Goal: Browse casually: Explore the website without a specific task or goal

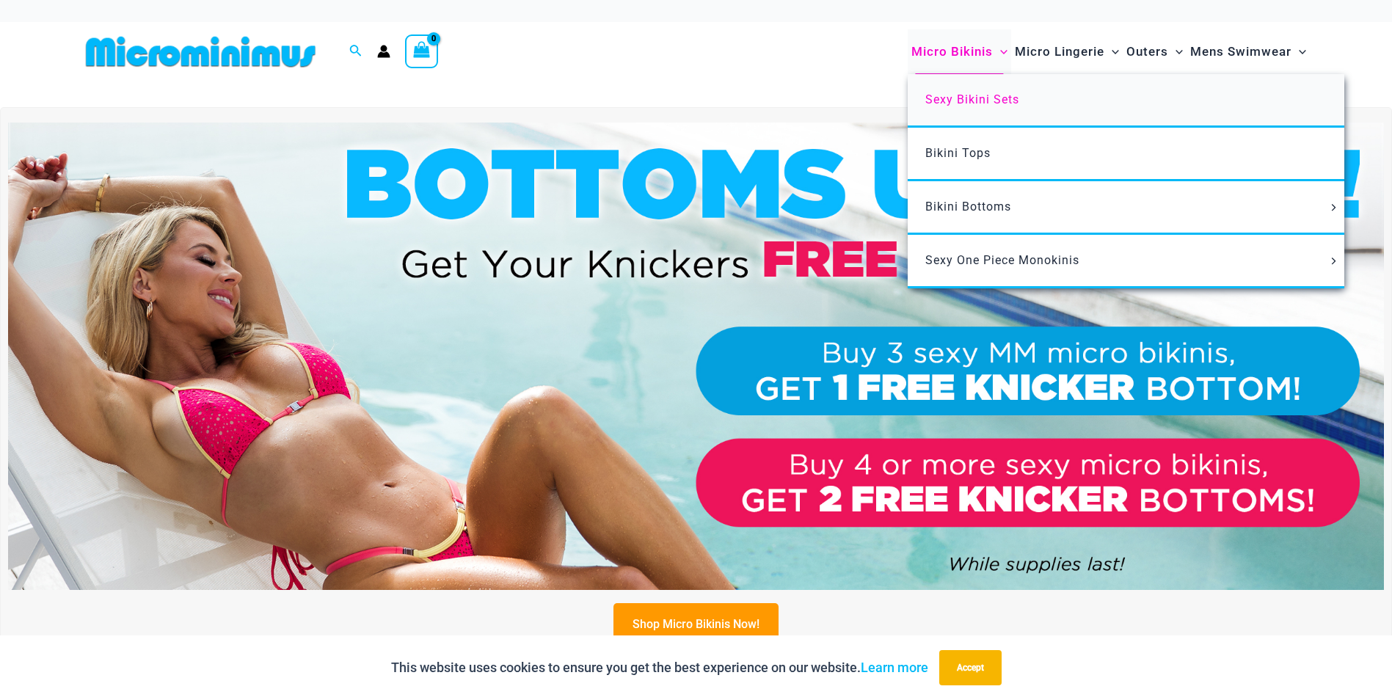
click at [968, 104] on span "Sexy Bikini Sets" at bounding box center [972, 99] width 94 height 14
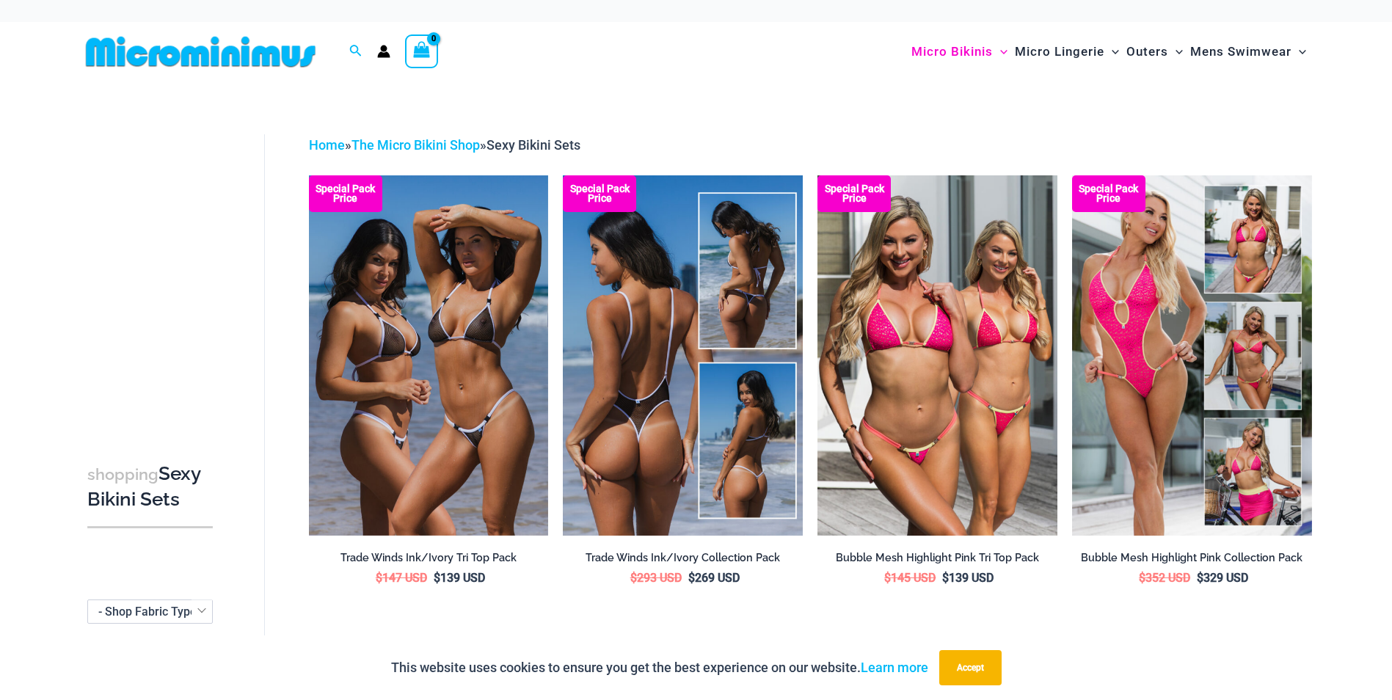
click at [662, 346] on img at bounding box center [683, 354] width 240 height 359
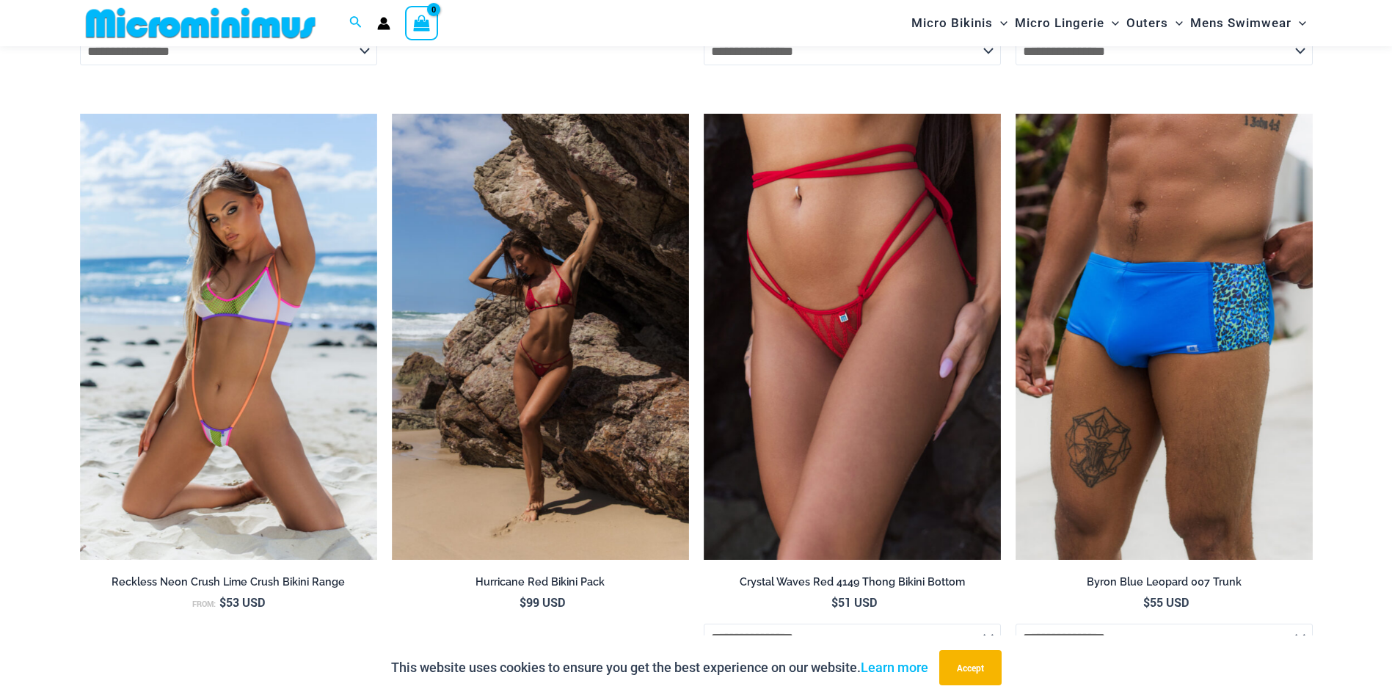
scroll to position [3991, 0]
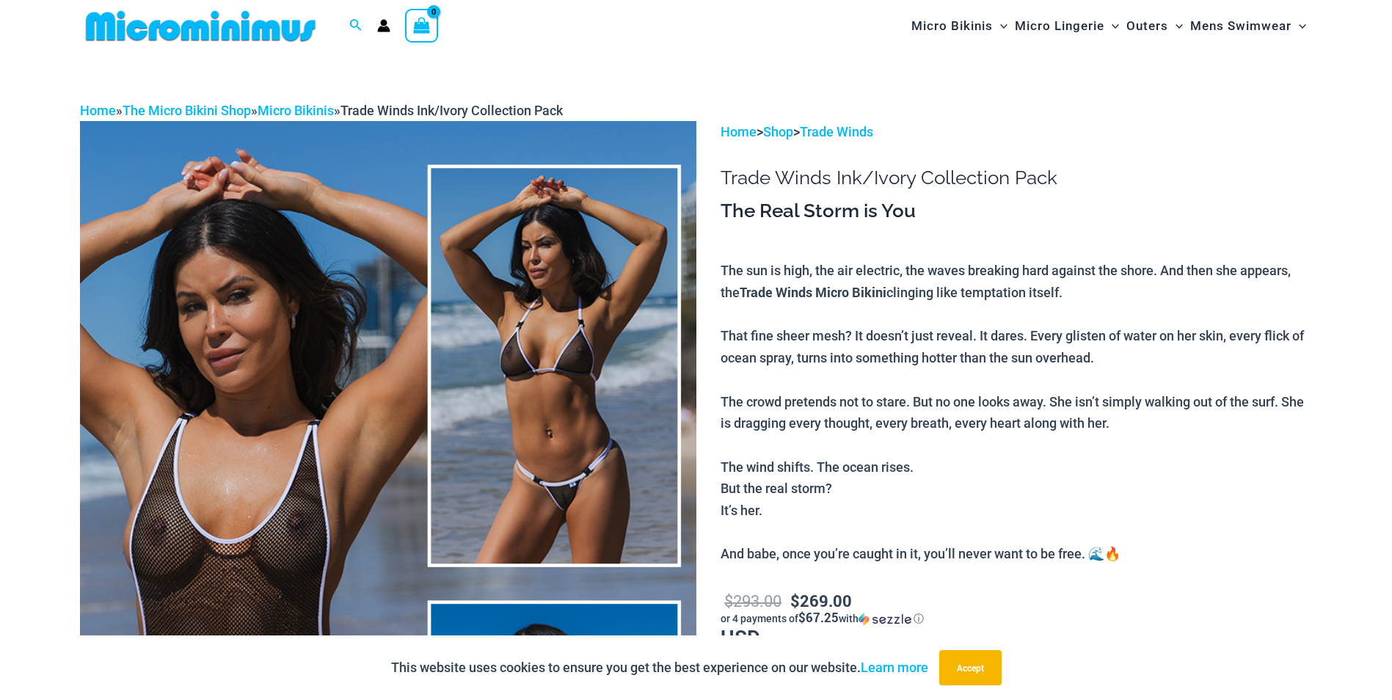
scroll to position [0, 0]
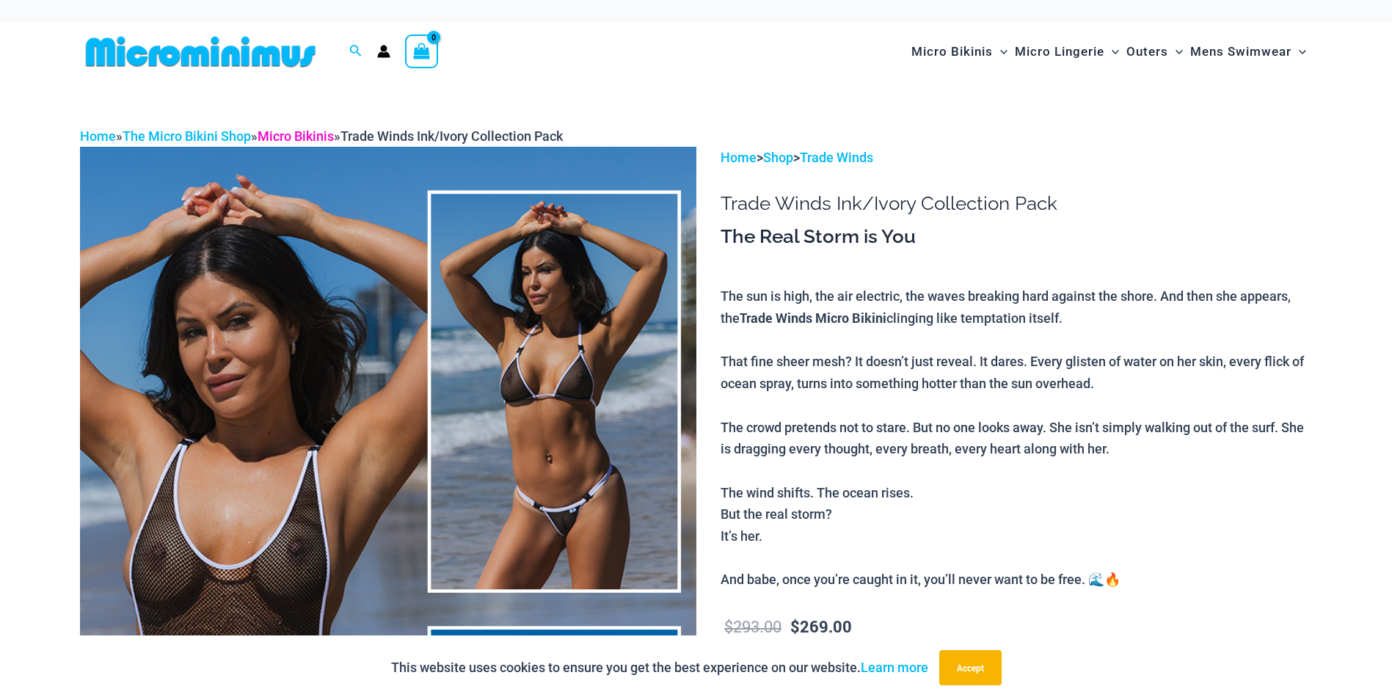
click at [323, 133] on link "Micro Bikinis" at bounding box center [295, 135] width 76 height 15
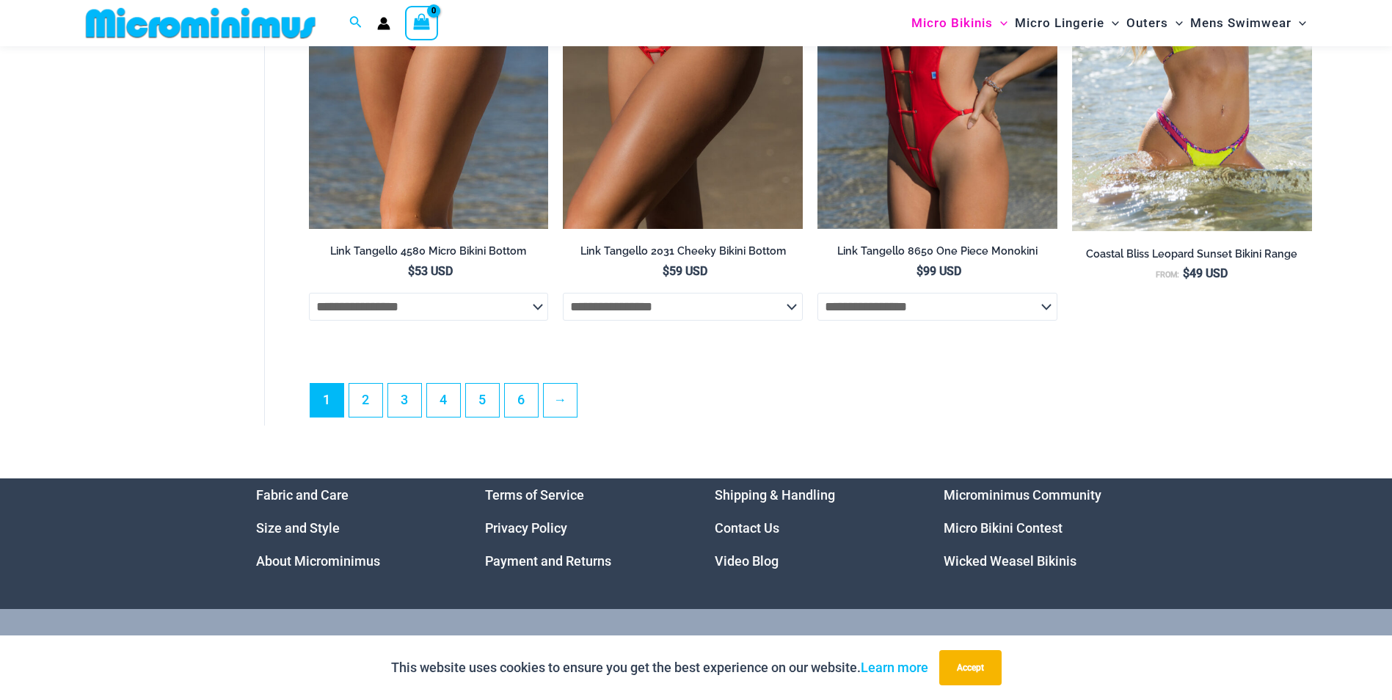
scroll to position [4111, 0]
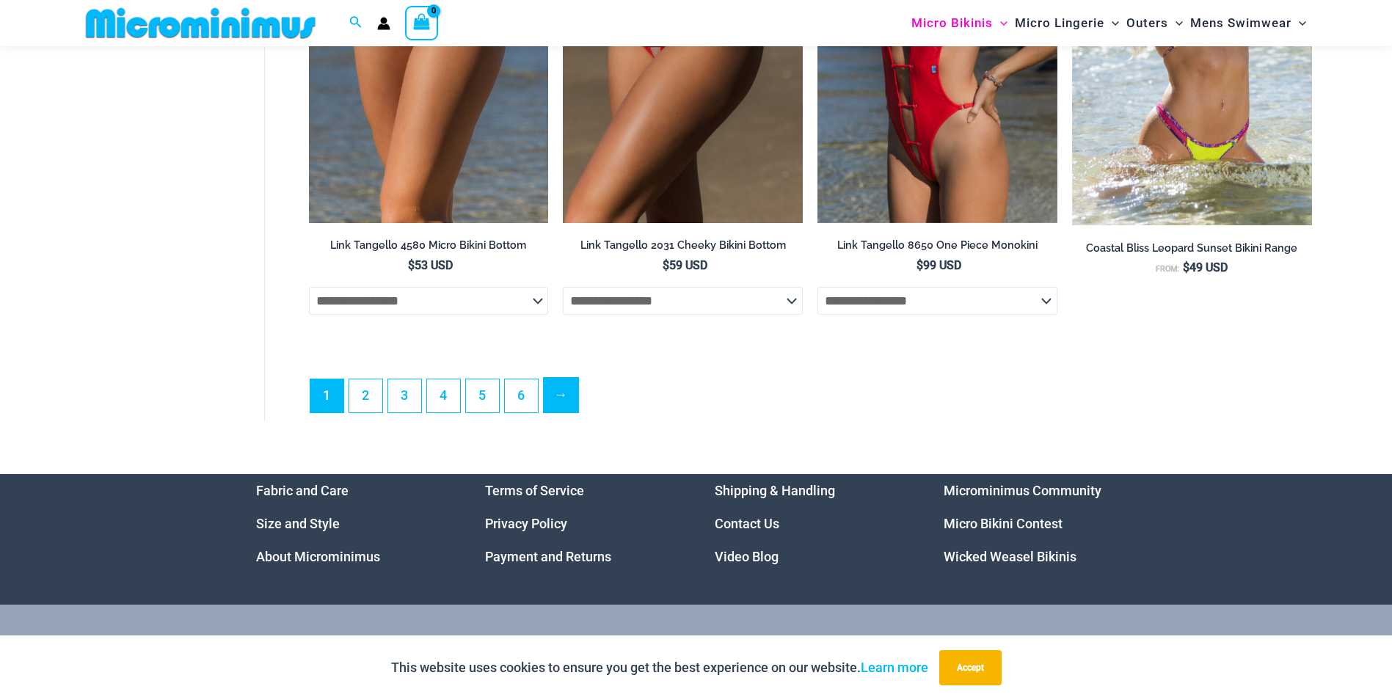
click at [563, 409] on link "→" at bounding box center [561, 395] width 34 height 34
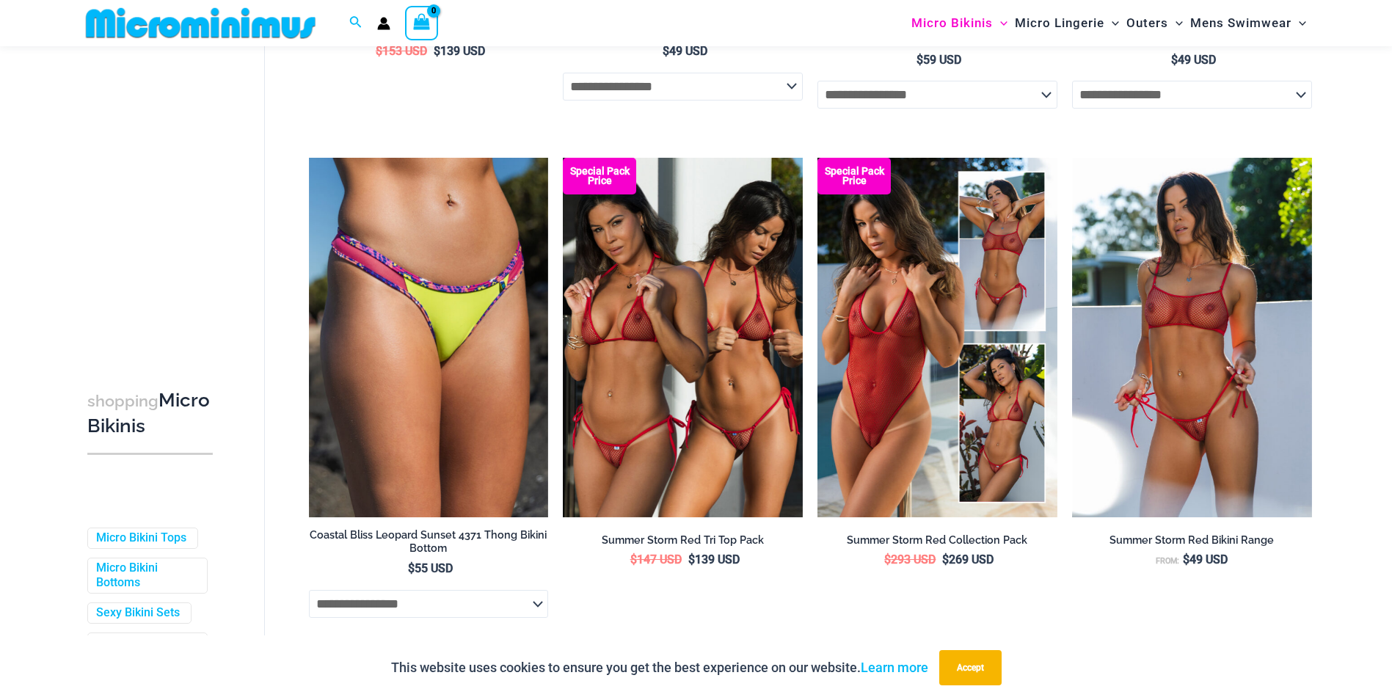
scroll to position [519, 0]
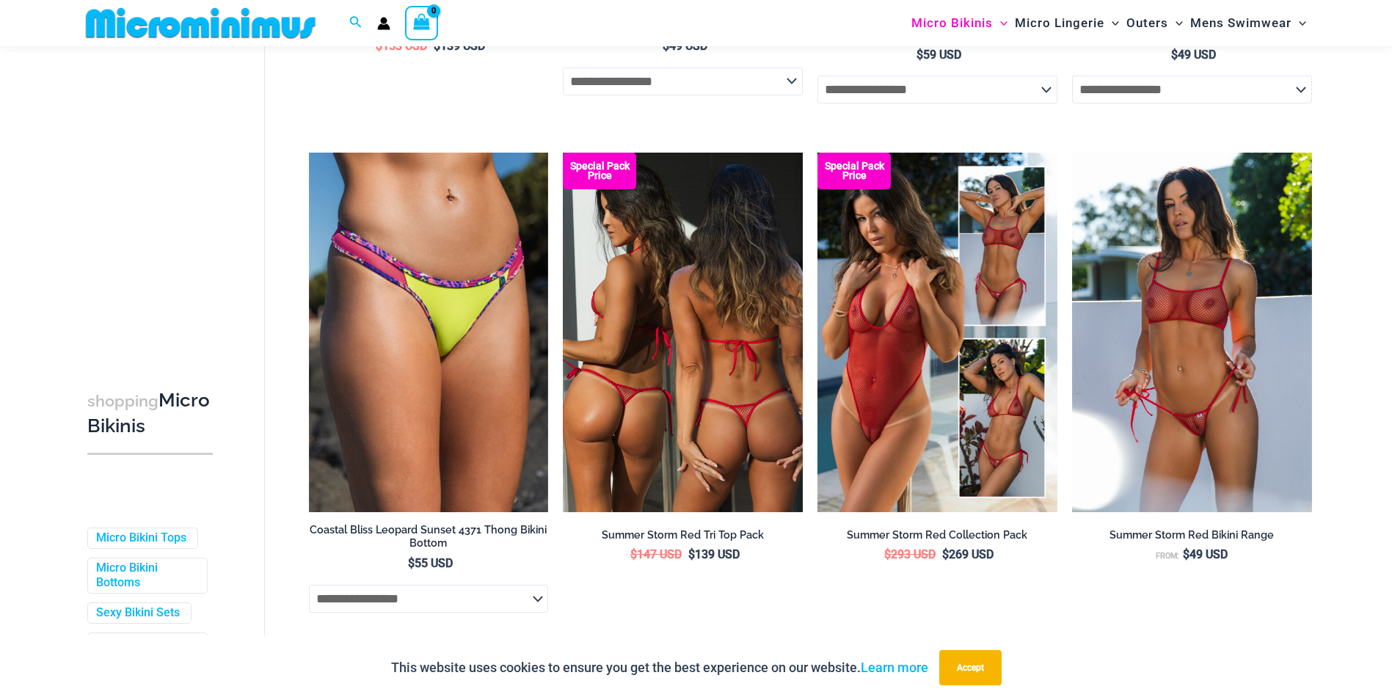
click at [754, 344] on img at bounding box center [683, 332] width 240 height 359
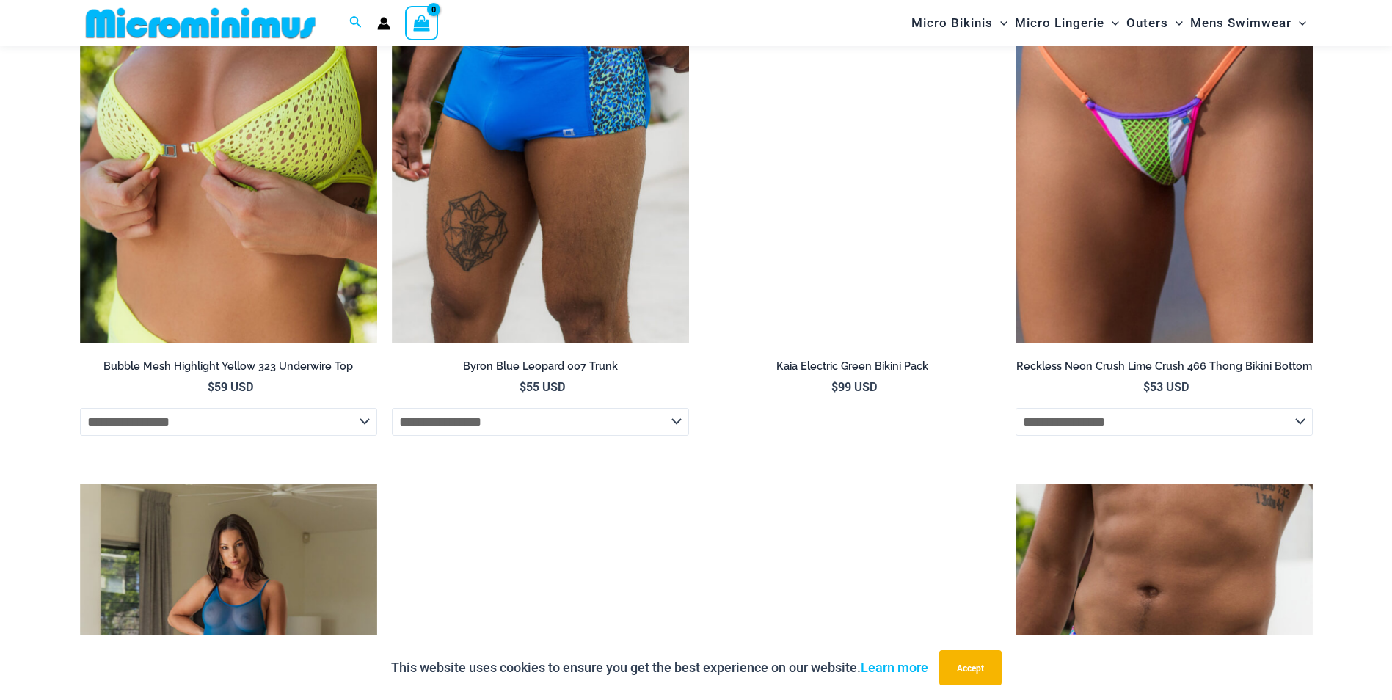
scroll to position [3437, 0]
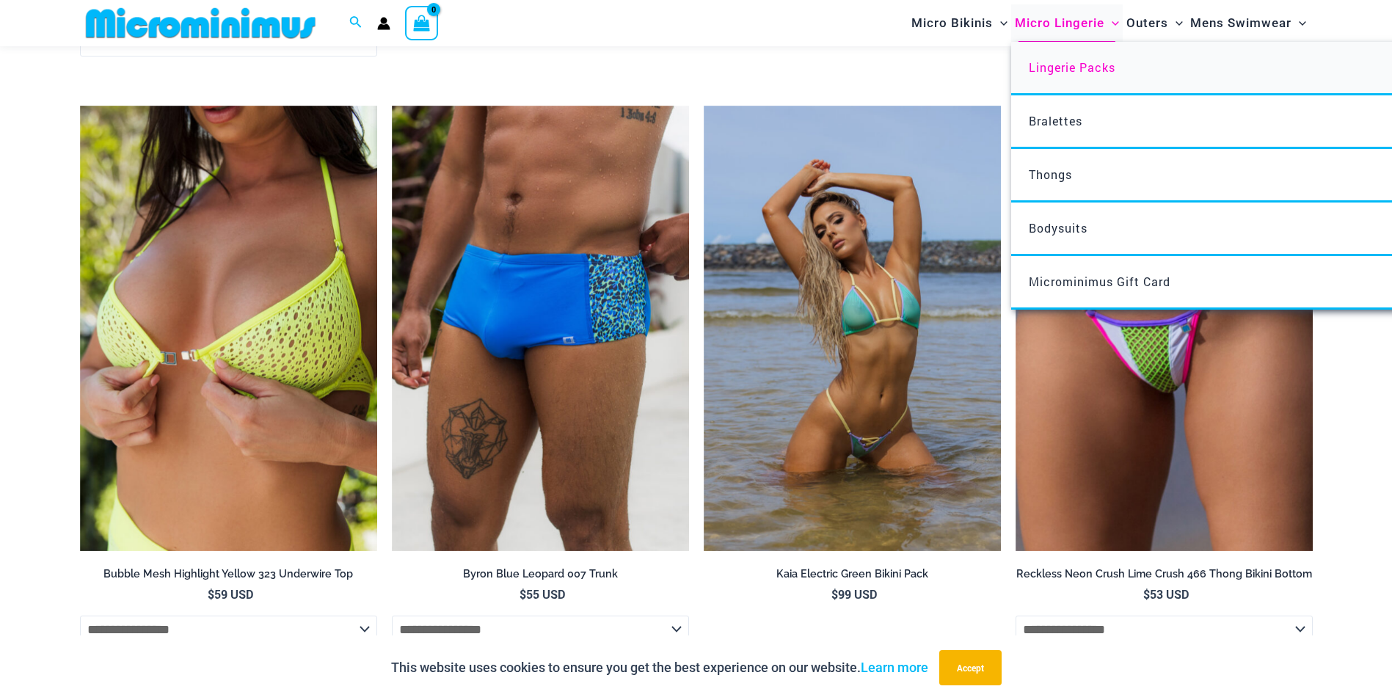
click at [1097, 62] on span "Lingerie Packs" at bounding box center [1071, 66] width 87 height 15
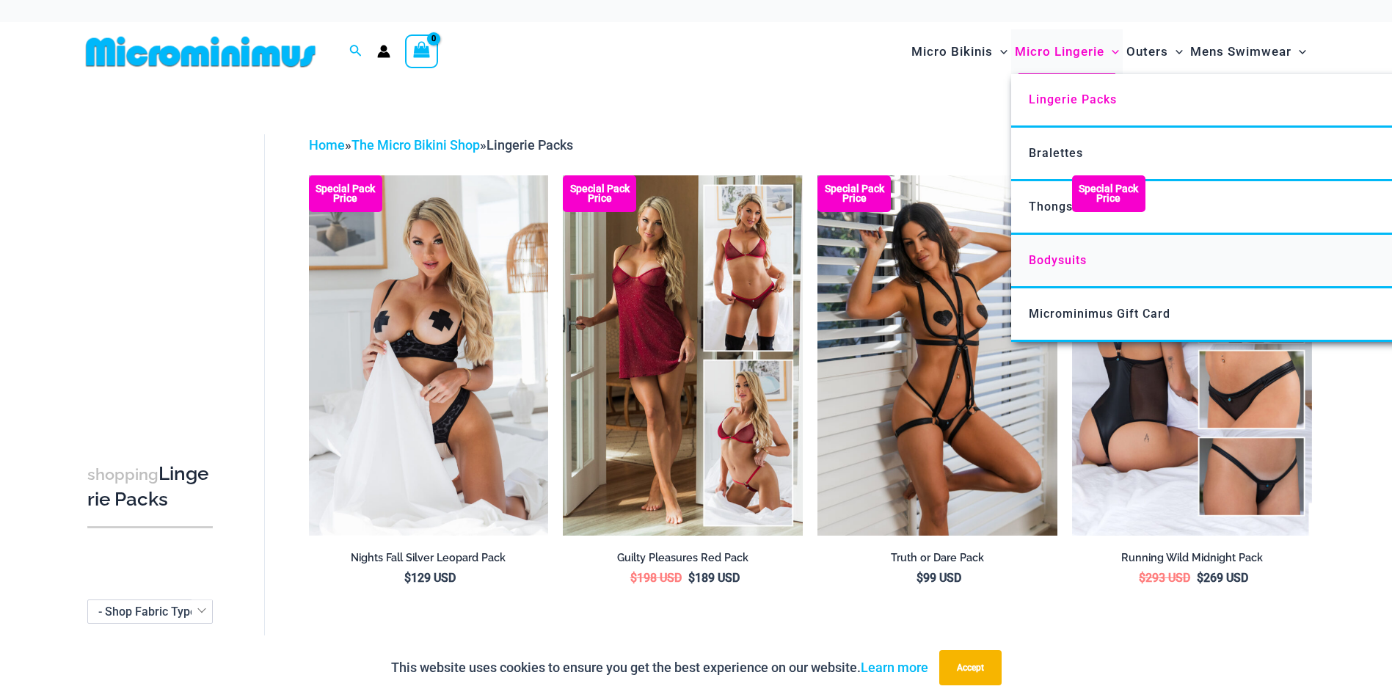
click at [1069, 257] on span "Bodysuits" at bounding box center [1057, 260] width 58 height 14
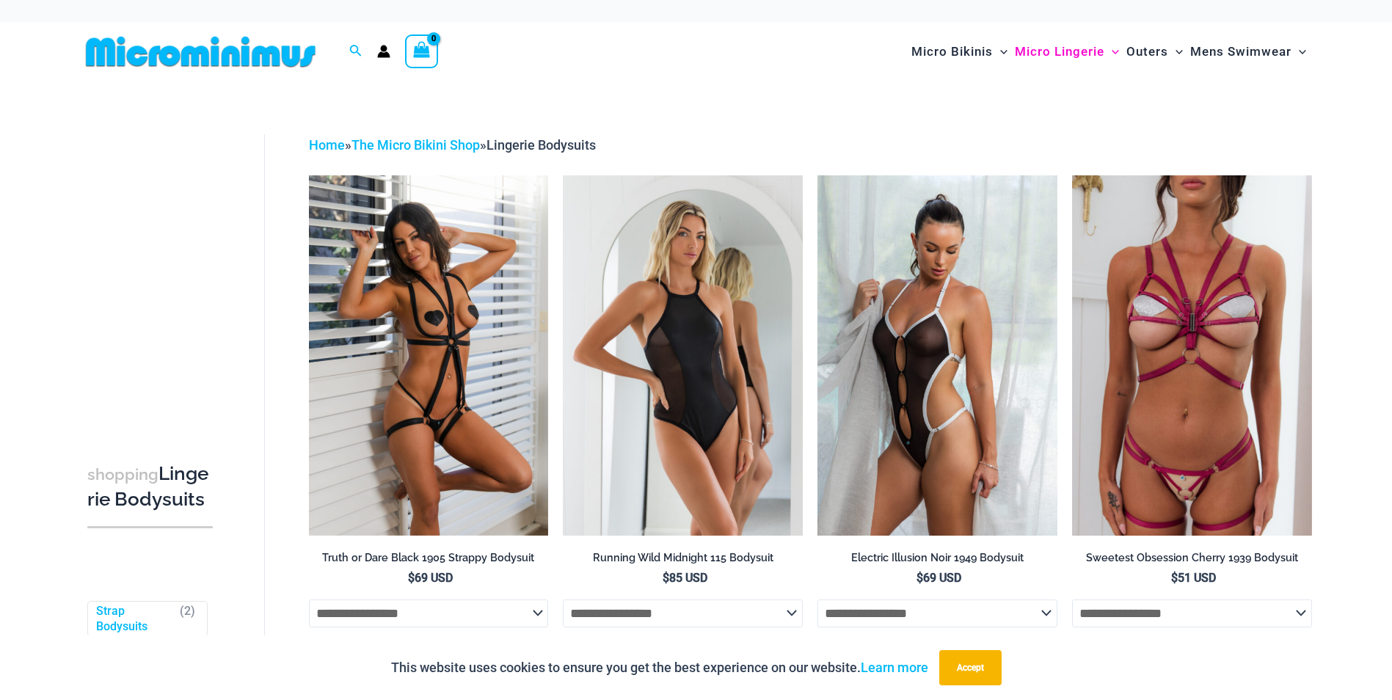
click at [1359, 253] on div "shopping Lingerie Bodysuits Filters Filters by Style Strap Bodysuits ( 2 ) Ling…" at bounding box center [696, 426] width 1392 height 691
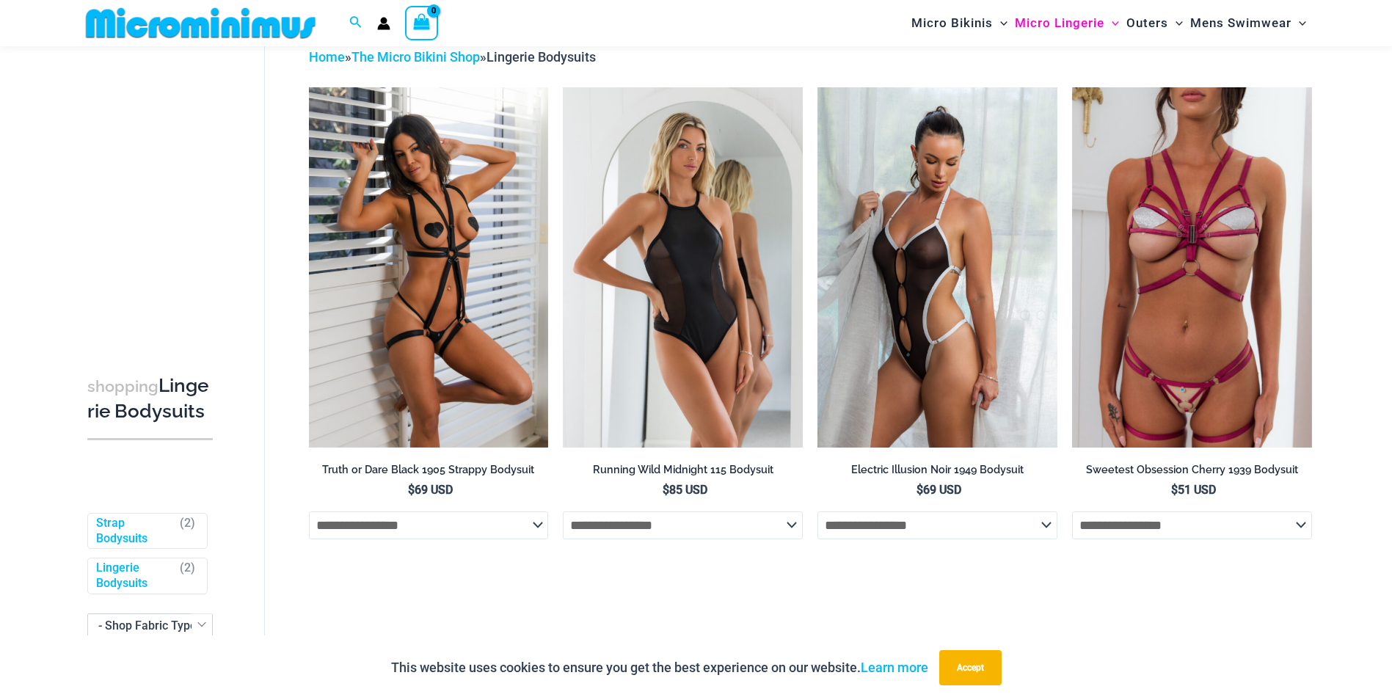
scroll to position [29, 0]
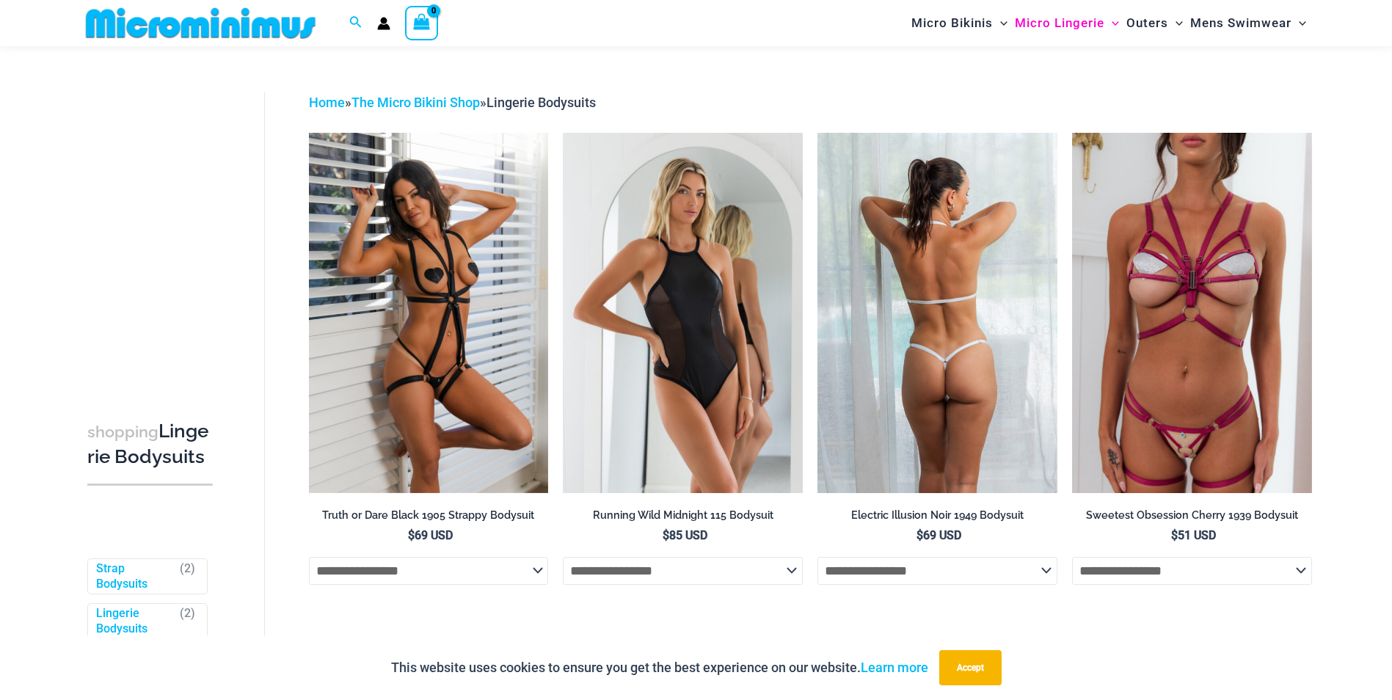
click at [954, 276] on img at bounding box center [937, 312] width 240 height 359
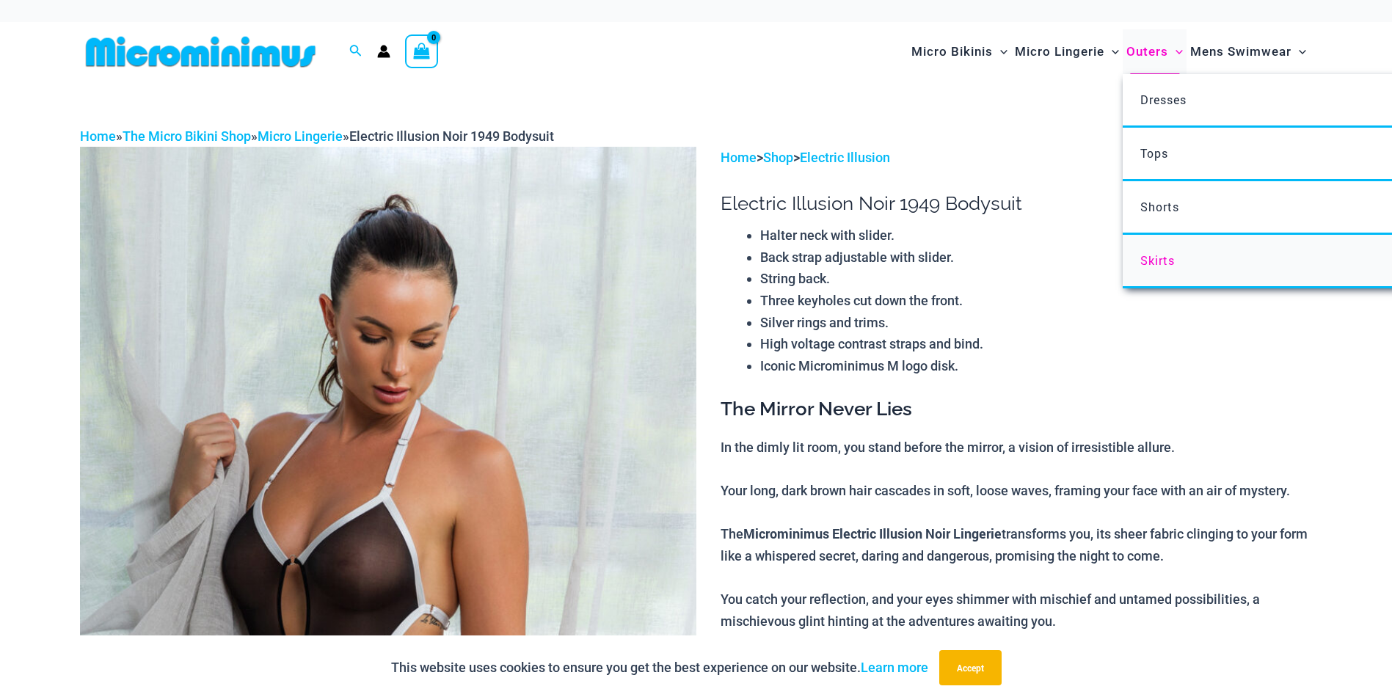
click at [1150, 253] on span "Skirts" at bounding box center [1157, 259] width 34 height 15
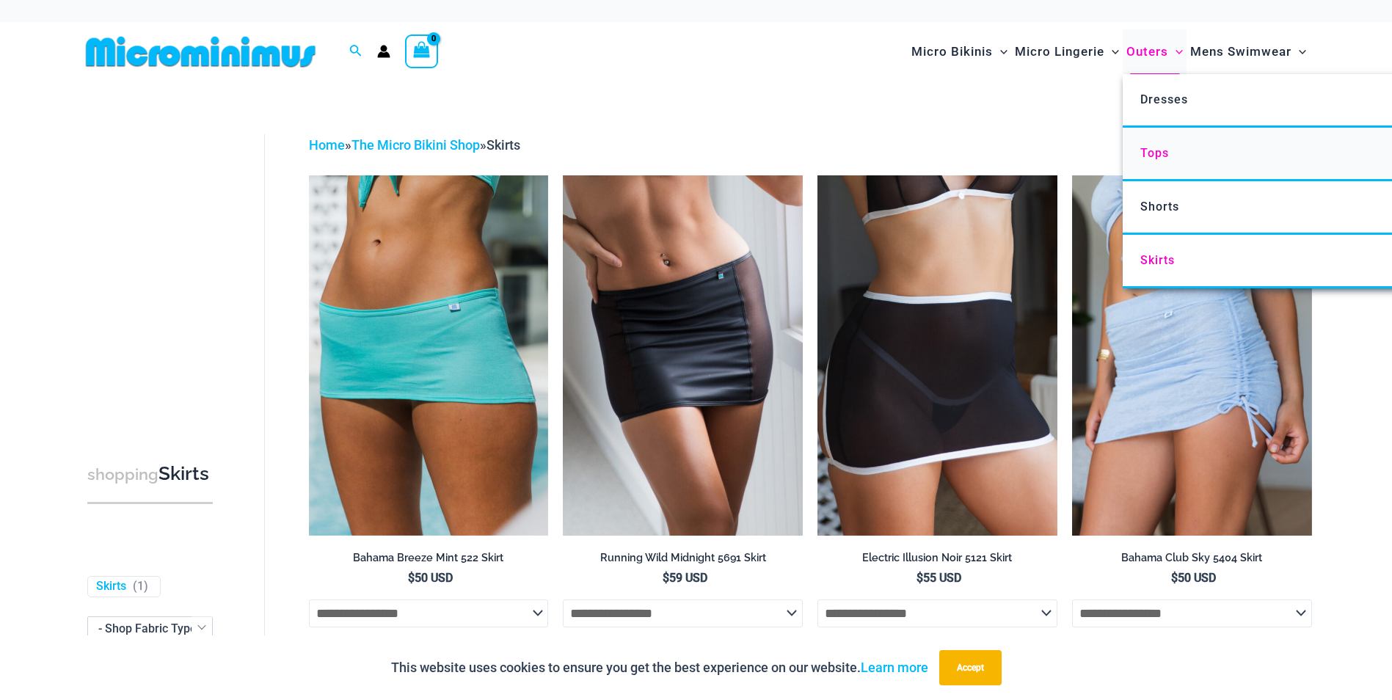
click at [1158, 157] on span "Tops" at bounding box center [1154, 153] width 29 height 14
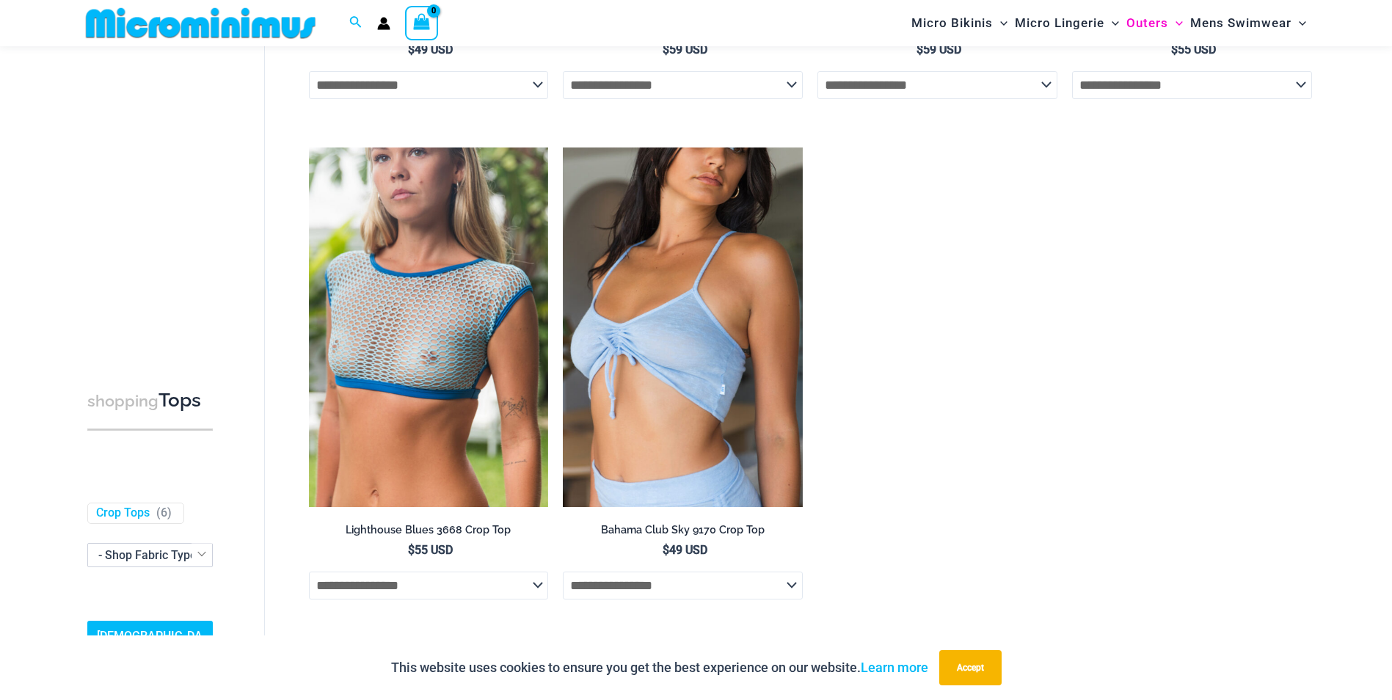
scroll to position [528, 0]
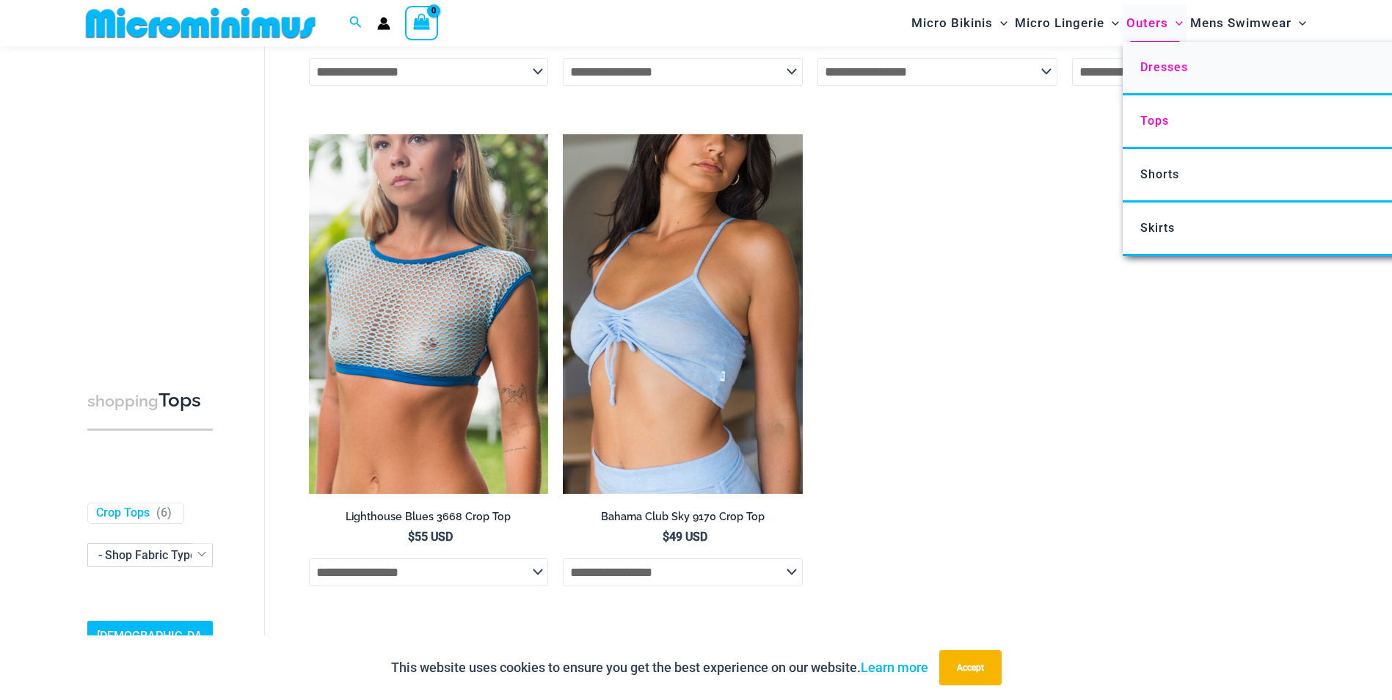
click at [1172, 72] on span "Dresses" at bounding box center [1164, 67] width 48 height 14
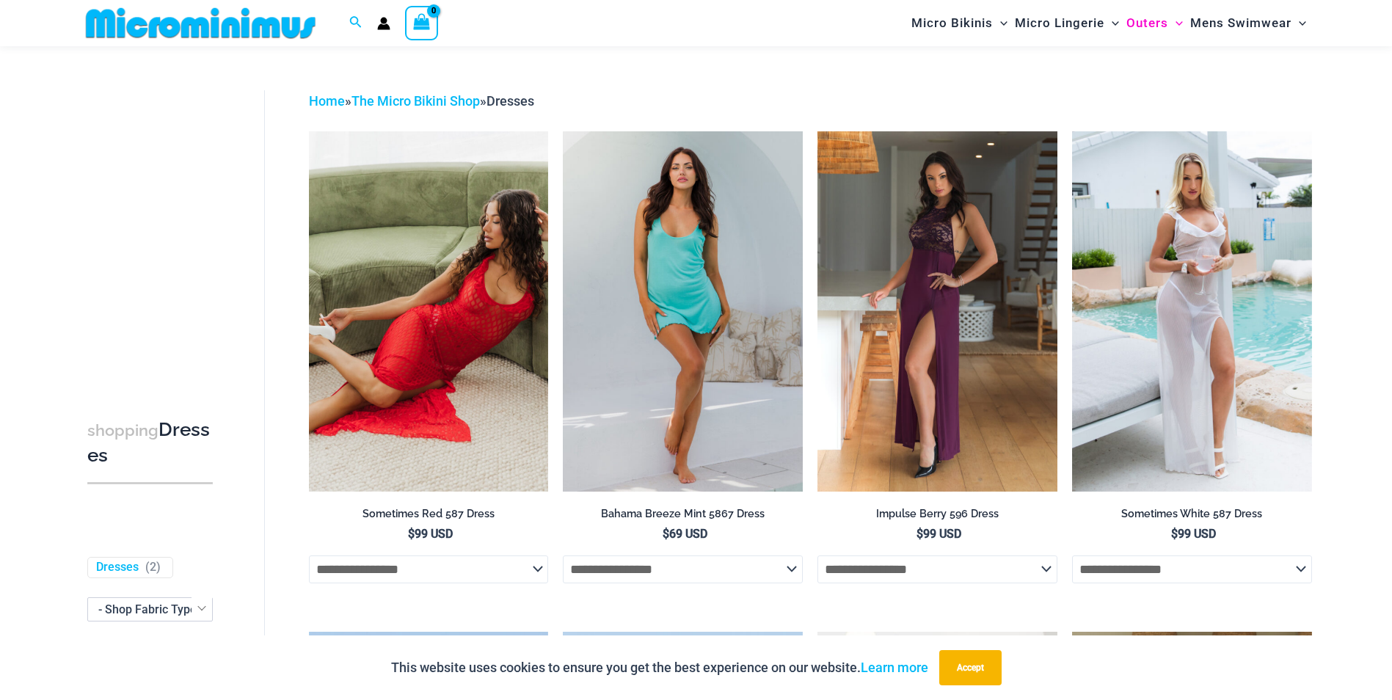
scroll to position [29, 0]
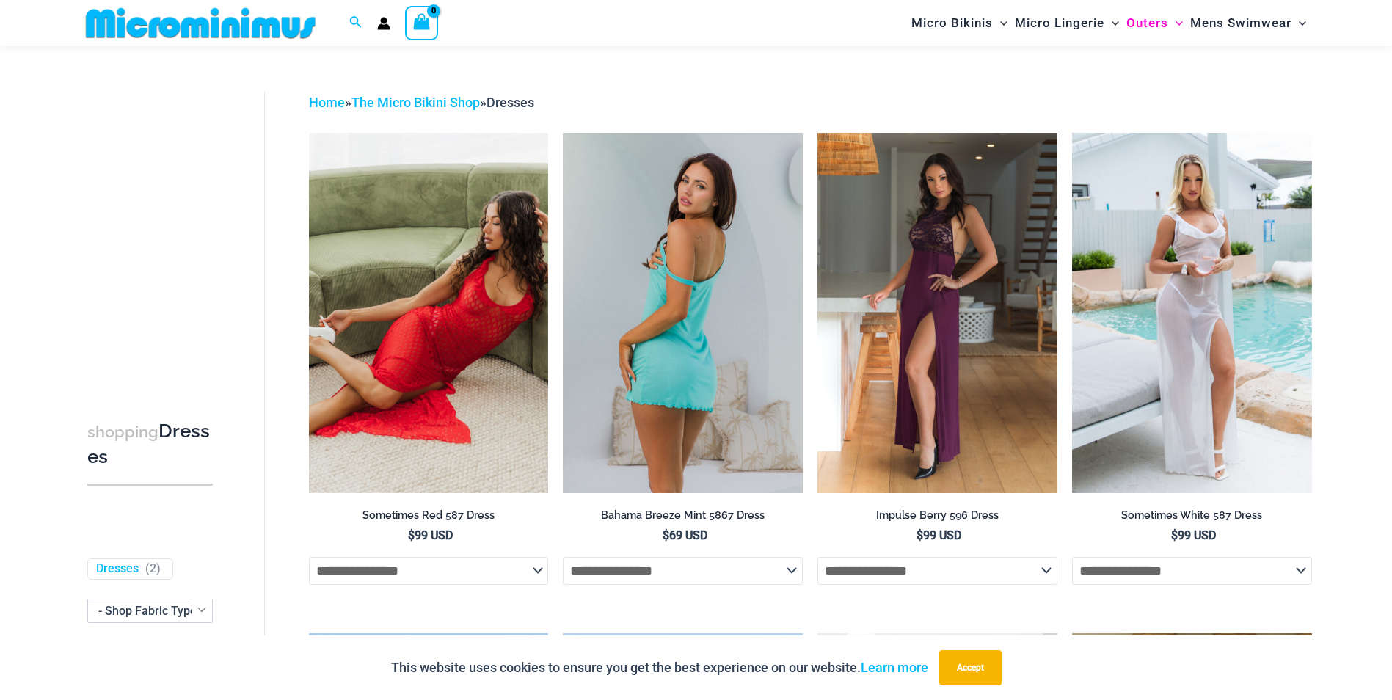
click at [796, 572] on select "**********" at bounding box center [683, 571] width 240 height 28
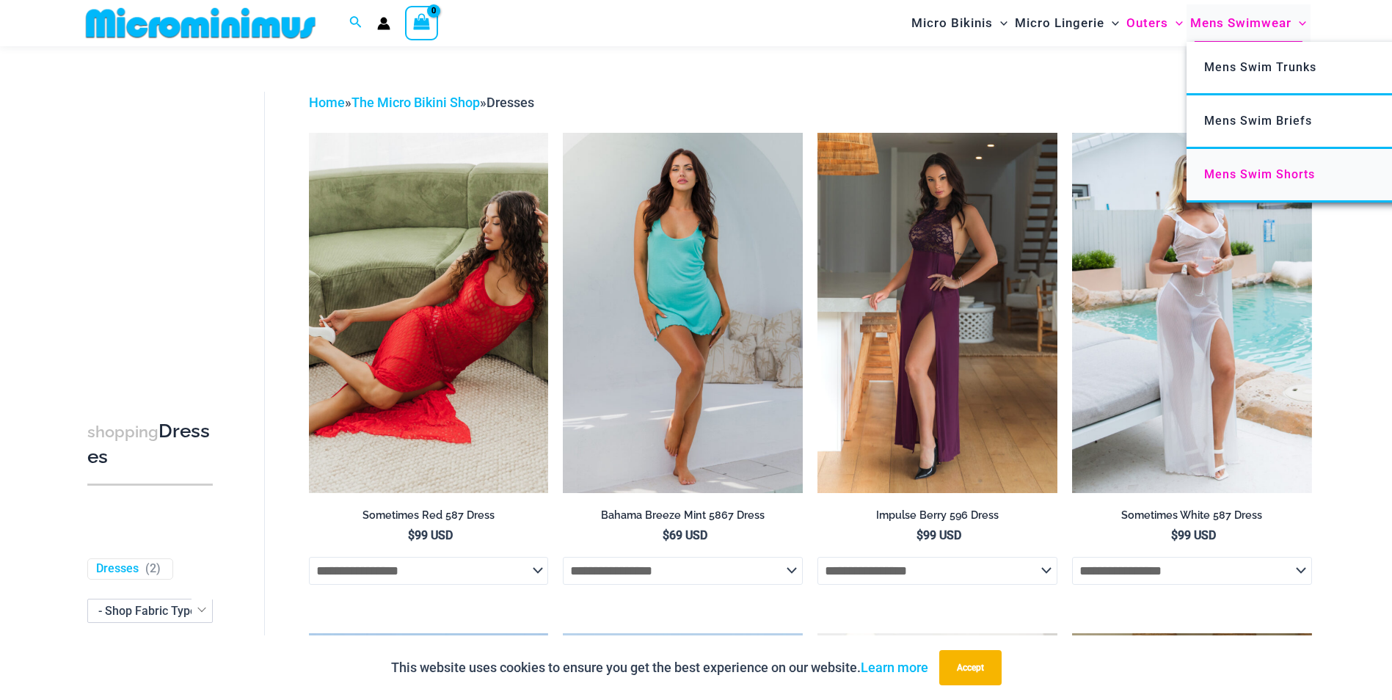
click at [1278, 174] on span "Mens Swim Shorts" at bounding box center [1259, 174] width 111 height 14
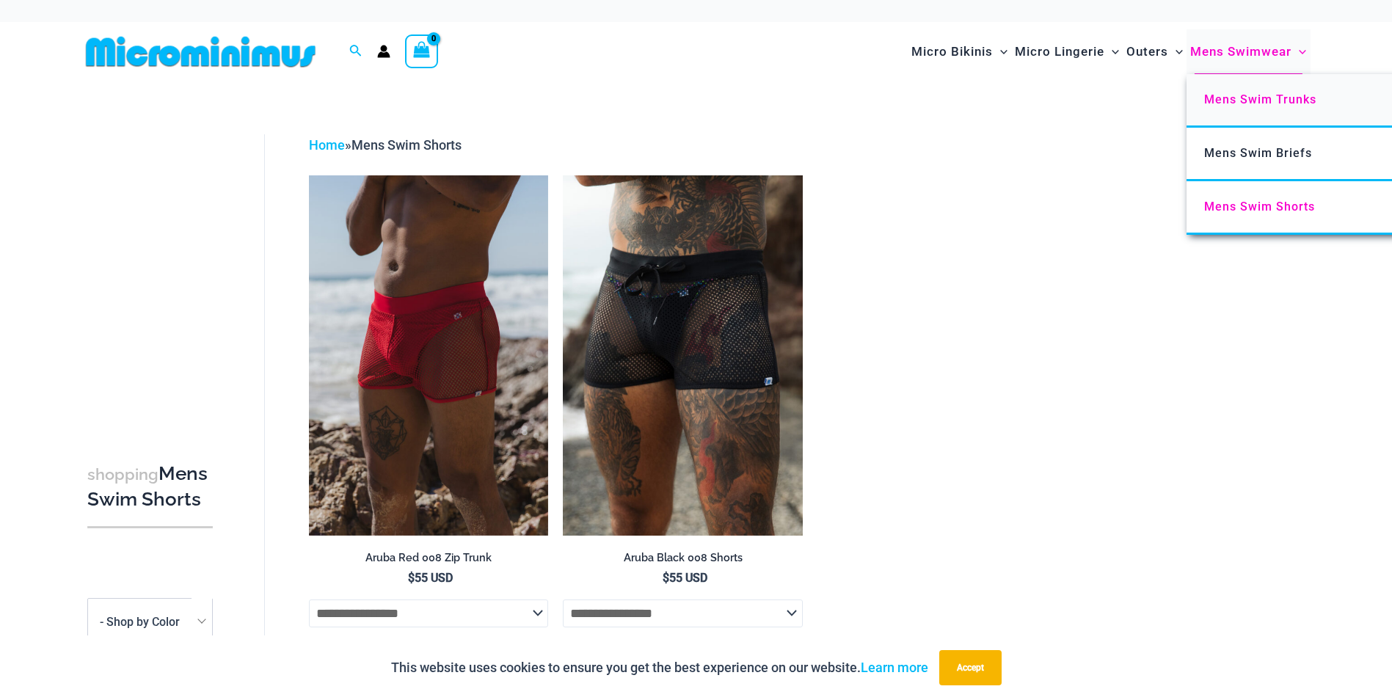
click at [1252, 100] on span "Mens Swim Trunks" at bounding box center [1260, 99] width 112 height 14
